Goal: Information Seeking & Learning: Find specific fact

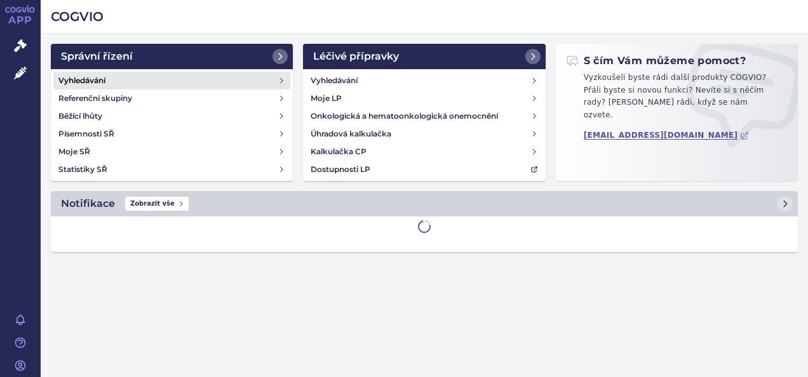
click at [159, 84] on link "Vyhledávání" at bounding box center [171, 81] width 237 height 18
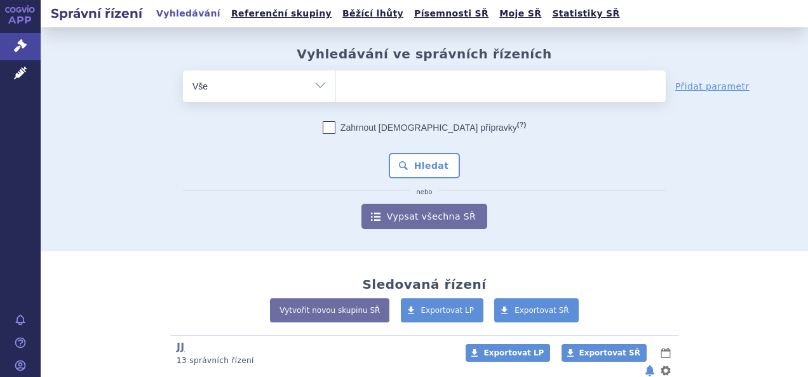
click at [389, 90] on ul at bounding box center [501, 83] width 330 height 27
click at [336, 90] on select at bounding box center [335, 86] width 1 height 32
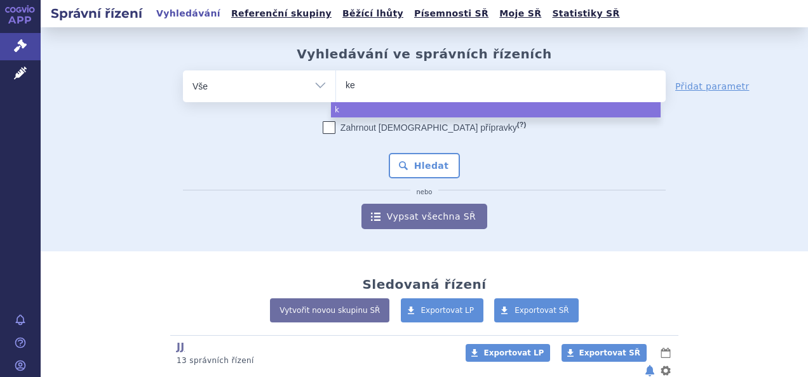
type input "kes"
type input "kesim"
type input "kesimpt"
type input "kesimpta"
select select "kesimpta"
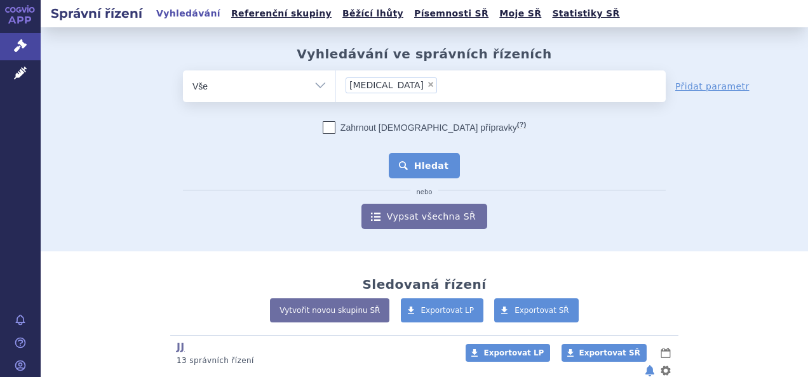
click at [434, 161] on button "Hledat" at bounding box center [425, 165] width 72 height 25
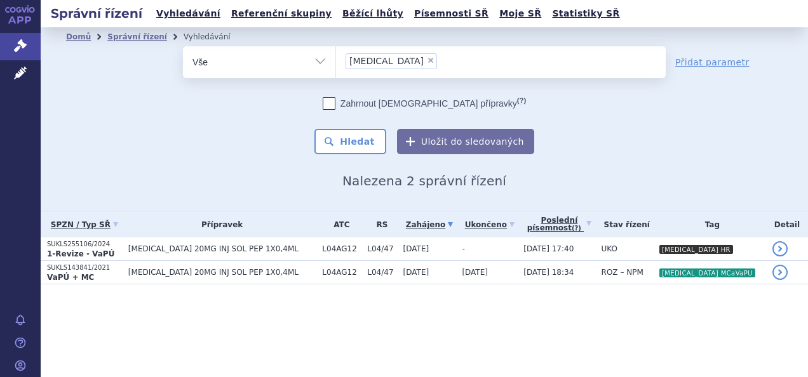
click at [104, 253] on p "1-Revize - VaPÚ" at bounding box center [84, 254] width 75 height 10
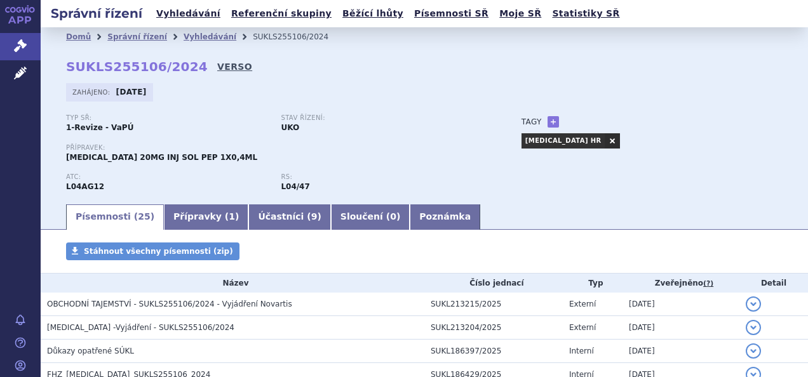
click at [217, 66] on link "VERSO" at bounding box center [234, 66] width 35 height 13
click at [217, 70] on link "VERSO" at bounding box center [234, 66] width 35 height 13
